Goal: Information Seeking & Learning: Check status

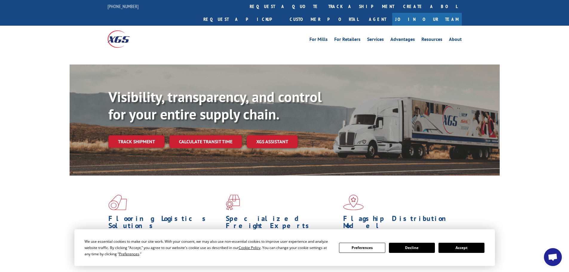
click at [455, 249] on button "Accept" at bounding box center [461, 248] width 46 height 10
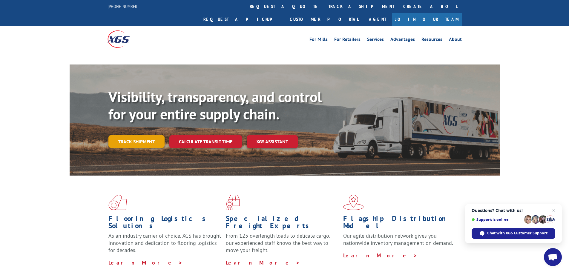
click at [132, 135] on link "Track shipment" at bounding box center [136, 141] width 56 height 13
click at [131, 135] on link "Track shipment" at bounding box center [136, 141] width 56 height 13
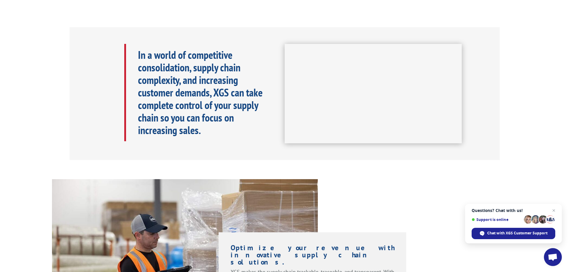
scroll to position [149, 0]
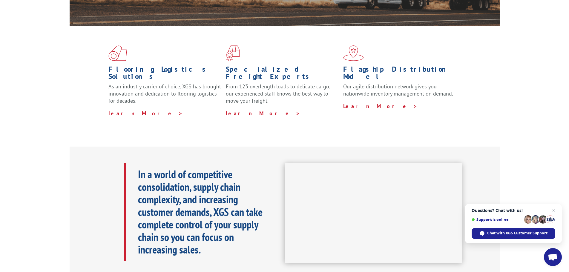
click at [556, 254] on span "Open chat" at bounding box center [553, 257] width 10 height 8
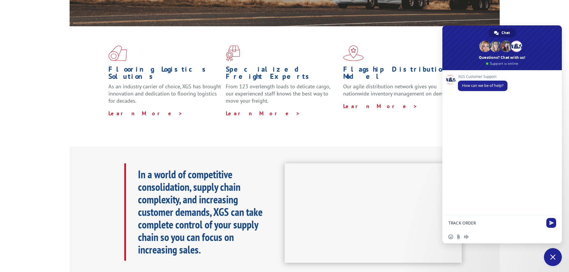
type textarea "TRACK ORDER 2556134"
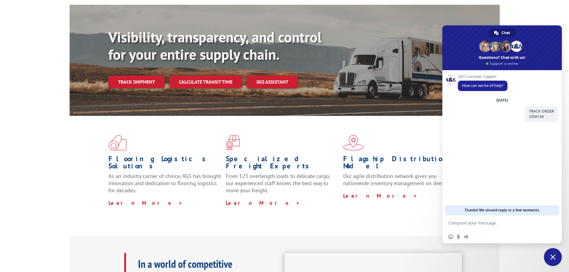
scroll to position [0, 0]
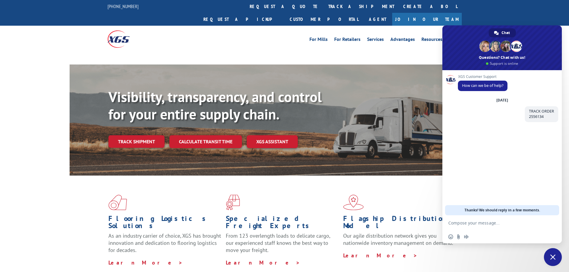
click at [484, 221] on textarea "Compose your message..." at bounding box center [495, 222] width 94 height 5
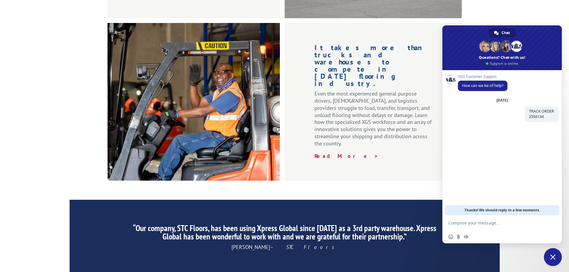
scroll to position [896, 0]
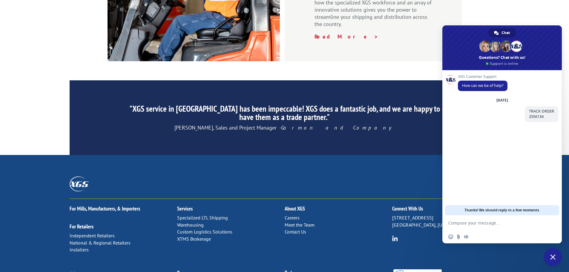
click at [302, 229] on link "Contact Us" at bounding box center [295, 232] width 21 height 6
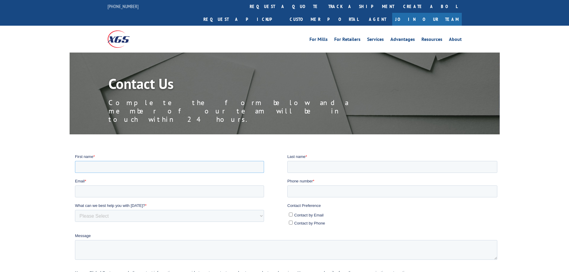
click at [144, 166] on input "First name *" at bounding box center [169, 167] width 189 height 12
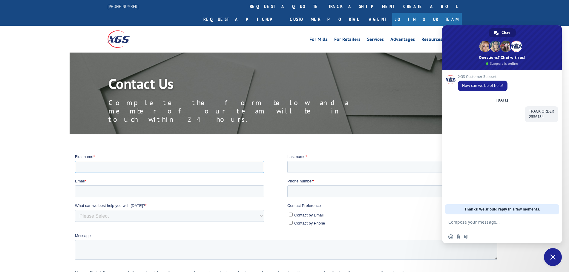
click at [136, 171] on input "First name *" at bounding box center [169, 167] width 189 height 12
drag, startPoint x: 97, startPoint y: 166, endPoint x: 123, endPoint y: 164, distance: 26.0
click at [123, 164] on input "[PERSON_NAME]" at bounding box center [169, 167] width 189 height 12
type input "[PERSON_NAME]"
click at [323, 164] on input "Last name *" at bounding box center [392, 167] width 210 height 12
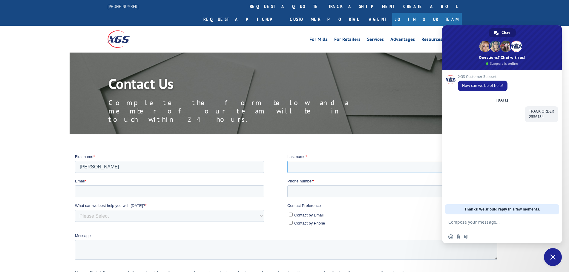
paste input "[PERSON_NAME]"
type input "[PERSON_NAME]"
click at [130, 194] on input "Email *" at bounding box center [169, 191] width 189 height 12
click at [158, 193] on input "Email *" at bounding box center [169, 191] width 189 height 12
paste input "[EMAIL_ADDRESS][DOMAIN_NAME]"
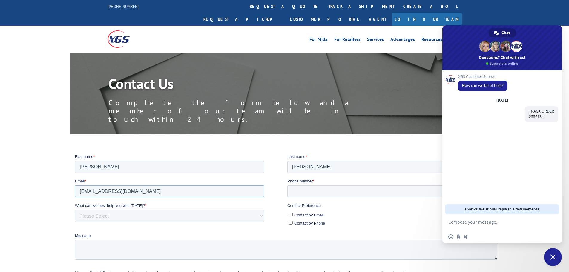
type input "[EMAIL_ADDRESS][DOMAIN_NAME]"
click at [316, 191] on input "Phone number *" at bounding box center [392, 191] width 210 height 12
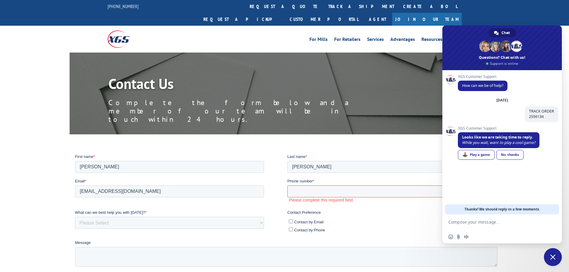
click at [302, 191] on input "Phone number *" at bounding box center [392, 191] width 210 height 12
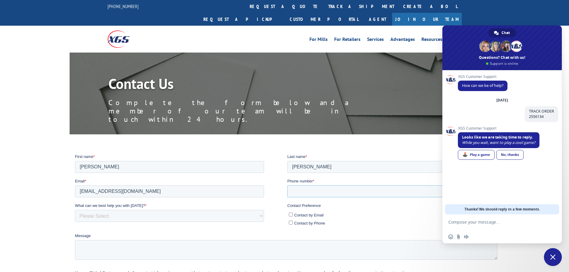
paste input "[PHONE_NUMBER]"
type input "[PHONE_NUMBER]"
click at [287, 214] on ul "Contact by Email Contact by Phone" at bounding box center [392, 218] width 210 height 16
click at [151, 216] on select "Please Select Quoting, Opening New Account, or New Business Opportunity Shipmen…" at bounding box center [169, 216] width 189 height 12
select select "Other"
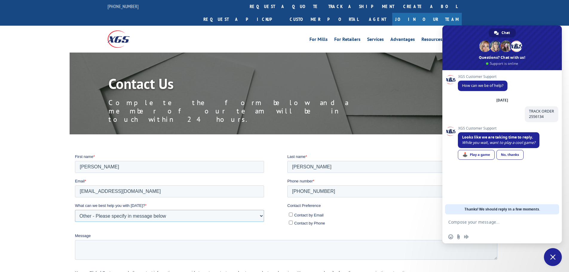
click at [75, 210] on select "Please Select Quoting, Opening New Account, or New Business Opportunity Shipmen…" at bounding box center [169, 216] width 189 height 12
click at [149, 249] on textarea "Message" at bounding box center [286, 250] width 422 height 20
type textarea "Y"
click at [142, 245] on textarea "TRACK ORDER-" at bounding box center [286, 250] width 422 height 20
paste textarea "2556134"
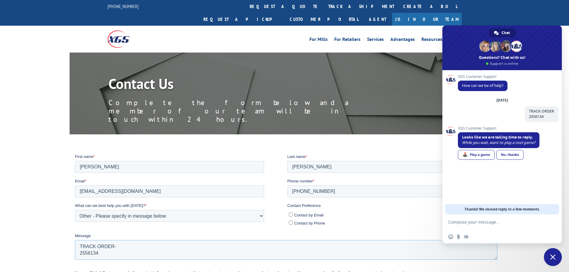
type textarea "TRACK ORDER- 2556134"
click at [290, 213] on input "Contact by Email" at bounding box center [290, 214] width 4 height 4
checkbox input "true"
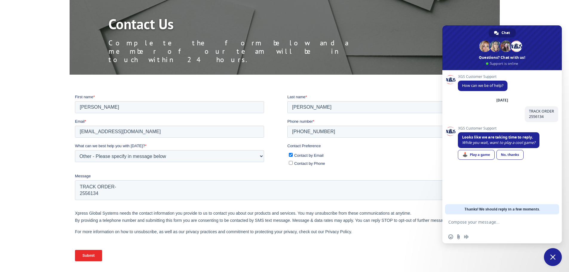
click at [84, 255] on input "Submit" at bounding box center [88, 255] width 27 height 11
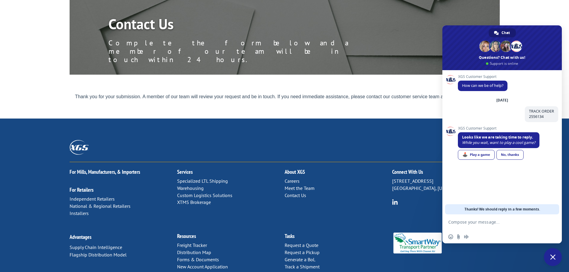
click at [505, 154] on div "No, thanks" at bounding box center [509, 155] width 27 height 10
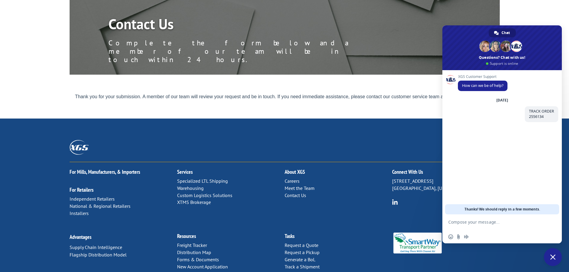
click at [464, 221] on textarea "Compose your message..." at bounding box center [495, 224] width 94 height 11
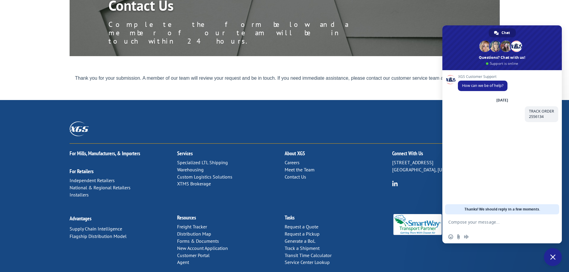
scroll to position [0, 0]
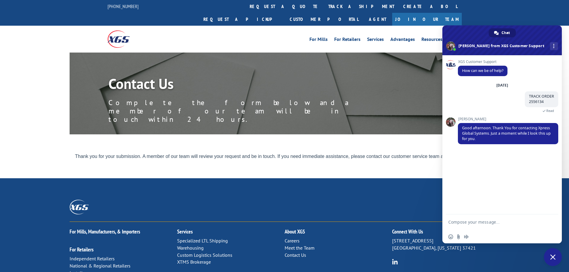
click at [468, 220] on textarea "Compose your message..." at bounding box center [495, 224] width 94 height 11
type textarea "OK"
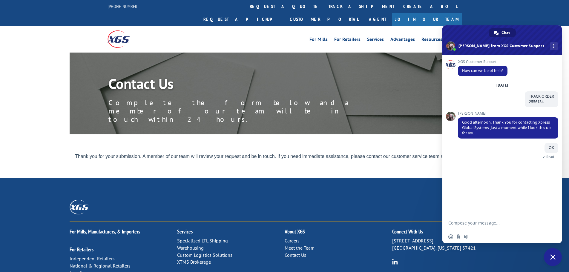
click at [478, 222] on textarea "Compose your message..." at bounding box center [495, 222] width 94 height 5
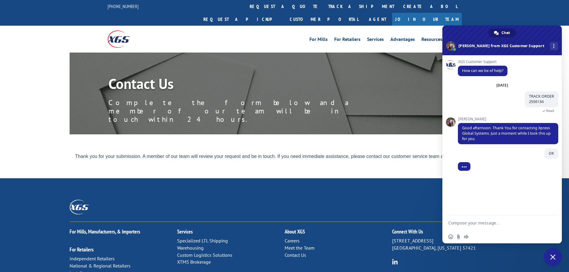
click at [470, 222] on textarea "Compose your message..." at bounding box center [495, 222] width 94 height 5
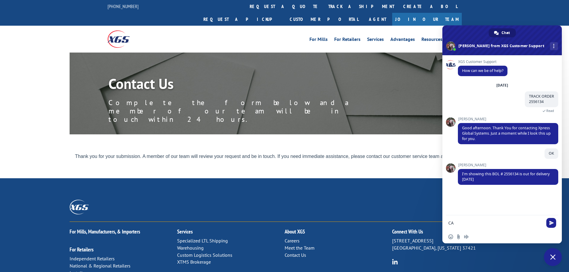
type textarea "C"
type textarea "WHAT TIME"
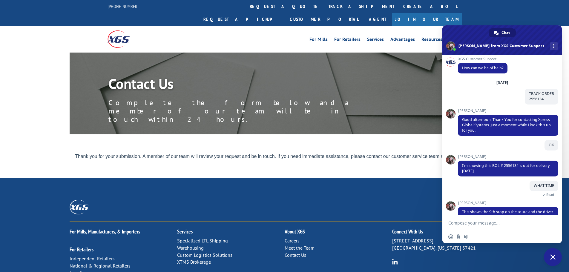
scroll to position [17, 0]
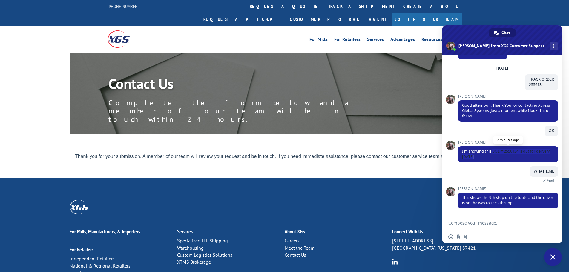
drag, startPoint x: 492, startPoint y: 151, endPoint x: 497, endPoint y: 156, distance: 7.6
click at [497, 156] on span "I'm showing this BOL # 2556134 is out for delivery [DATE]" at bounding box center [508, 154] width 100 height 16
copy span "BOL # 2556134 is out for delivery [DATE]"
click at [477, 226] on form at bounding box center [495, 223] width 94 height 16
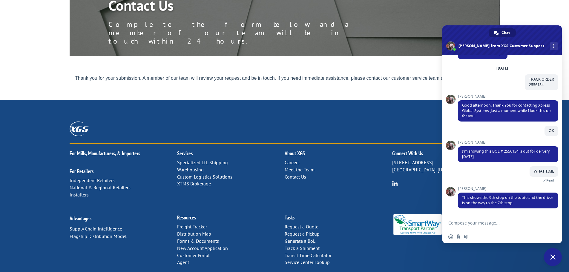
click at [460, 221] on textarea "Compose your message..." at bounding box center [495, 222] width 94 height 5
type textarea "ok thanks"
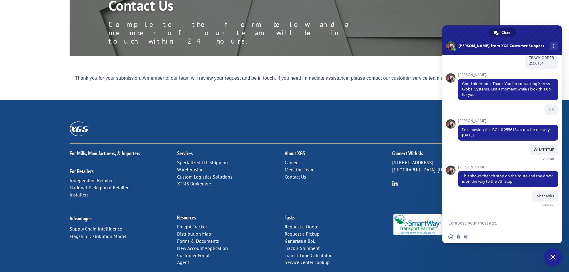
scroll to position [32, 0]
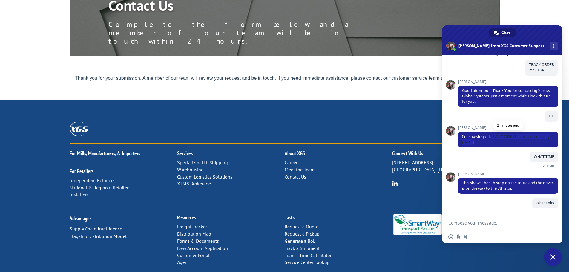
drag, startPoint x: 492, startPoint y: 135, endPoint x: 494, endPoint y: 141, distance: 6.7
click at [494, 141] on span "I'm showing this BOL # 2556134 is out for delivery [DATE]" at bounding box center [508, 140] width 100 height 16
copy span "BOL # 2556134 is out for delivery [DATE]"
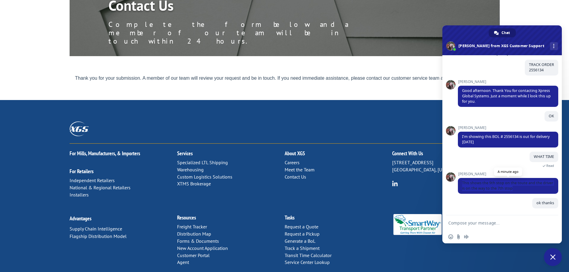
drag, startPoint x: 460, startPoint y: 181, endPoint x: 528, endPoint y: 189, distance: 67.9
click at [528, 189] on span "This shows the 9th stop on the toute and the driver is on the way to the 7th st…" at bounding box center [508, 186] width 100 height 16
copy span "This shows the 9th stop on the toute and the driver is on the way to the 7th st…"
